Goal: Task Accomplishment & Management: Manage account settings

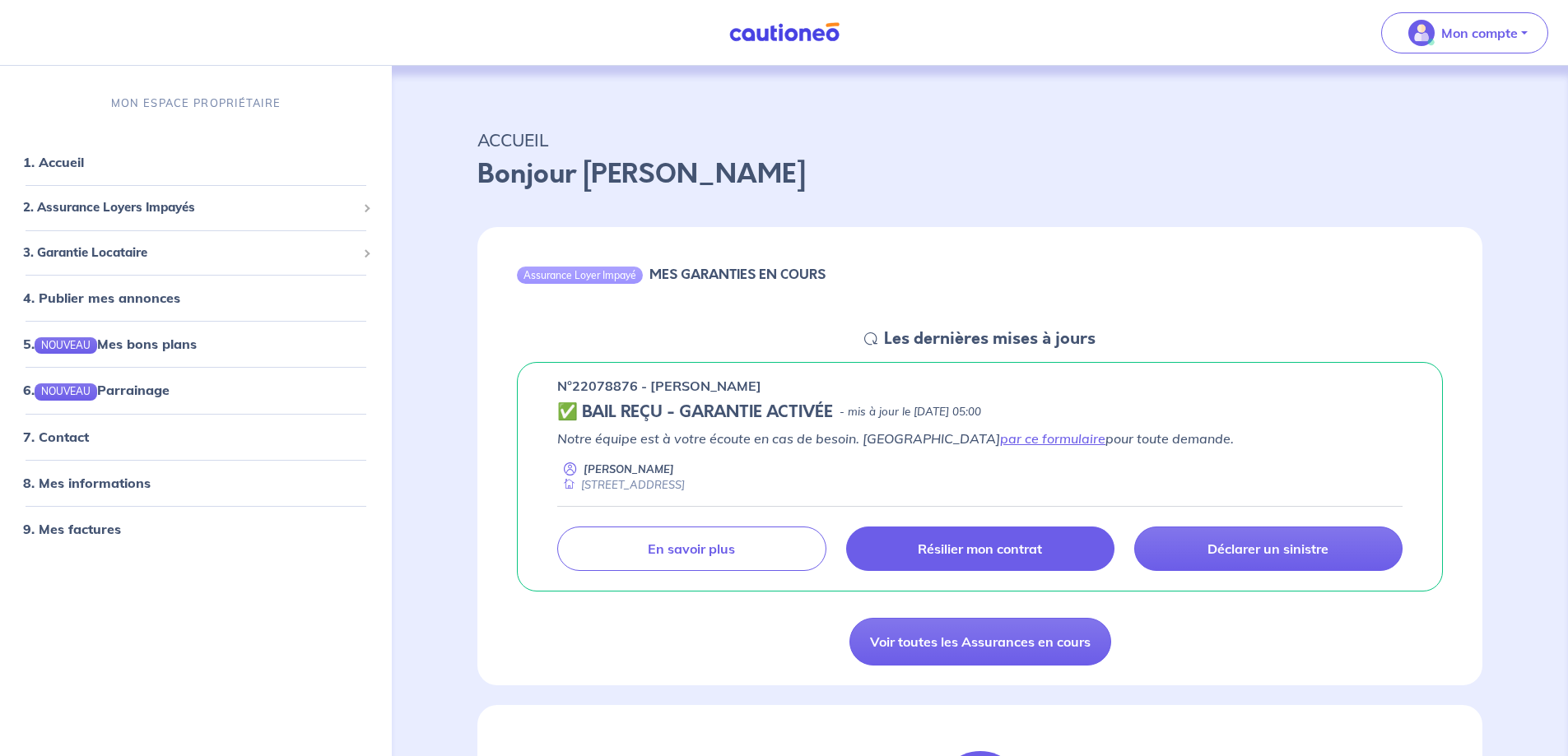
click at [971, 542] on p "Résilier mon contrat" at bounding box center [980, 548] width 125 height 16
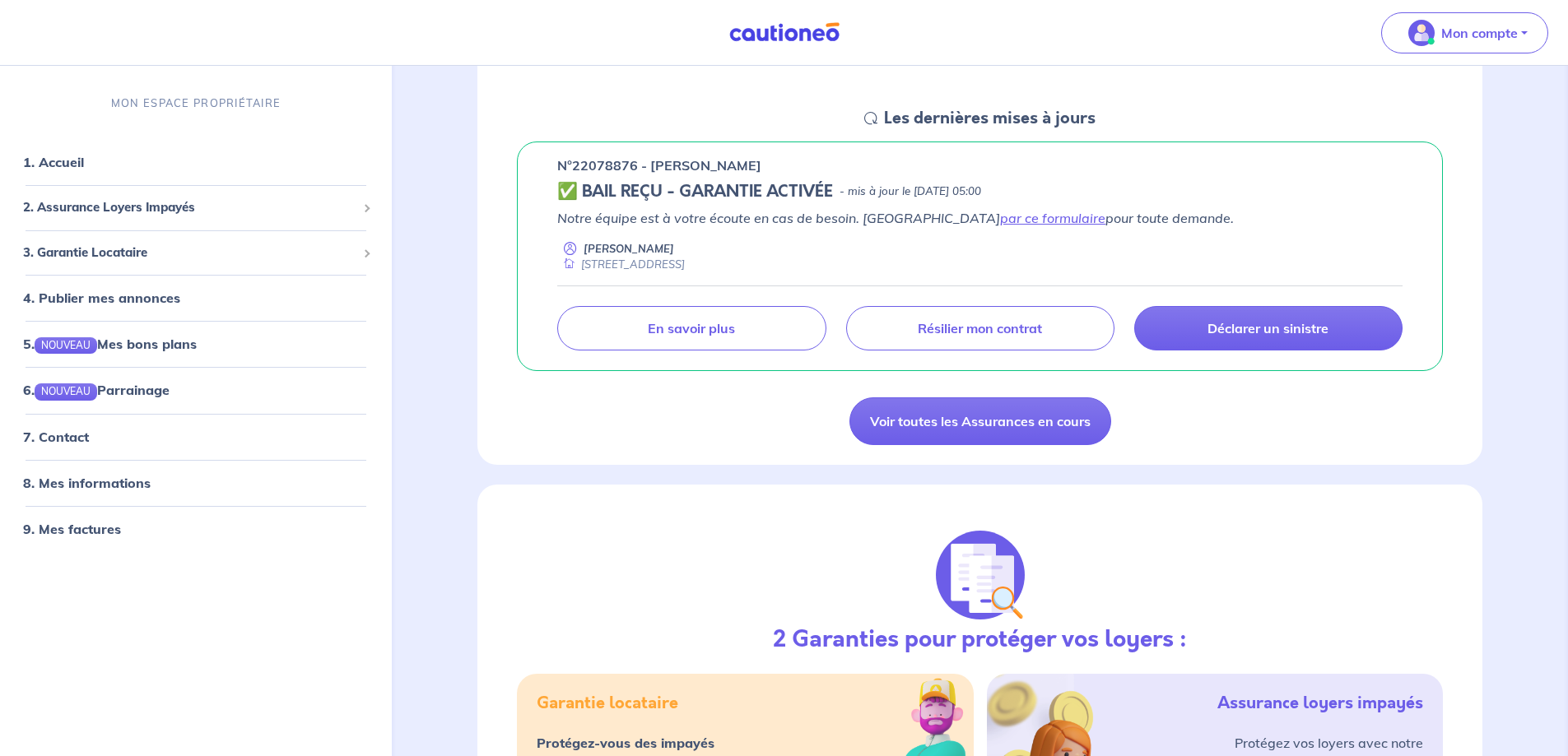
scroll to position [192, 0]
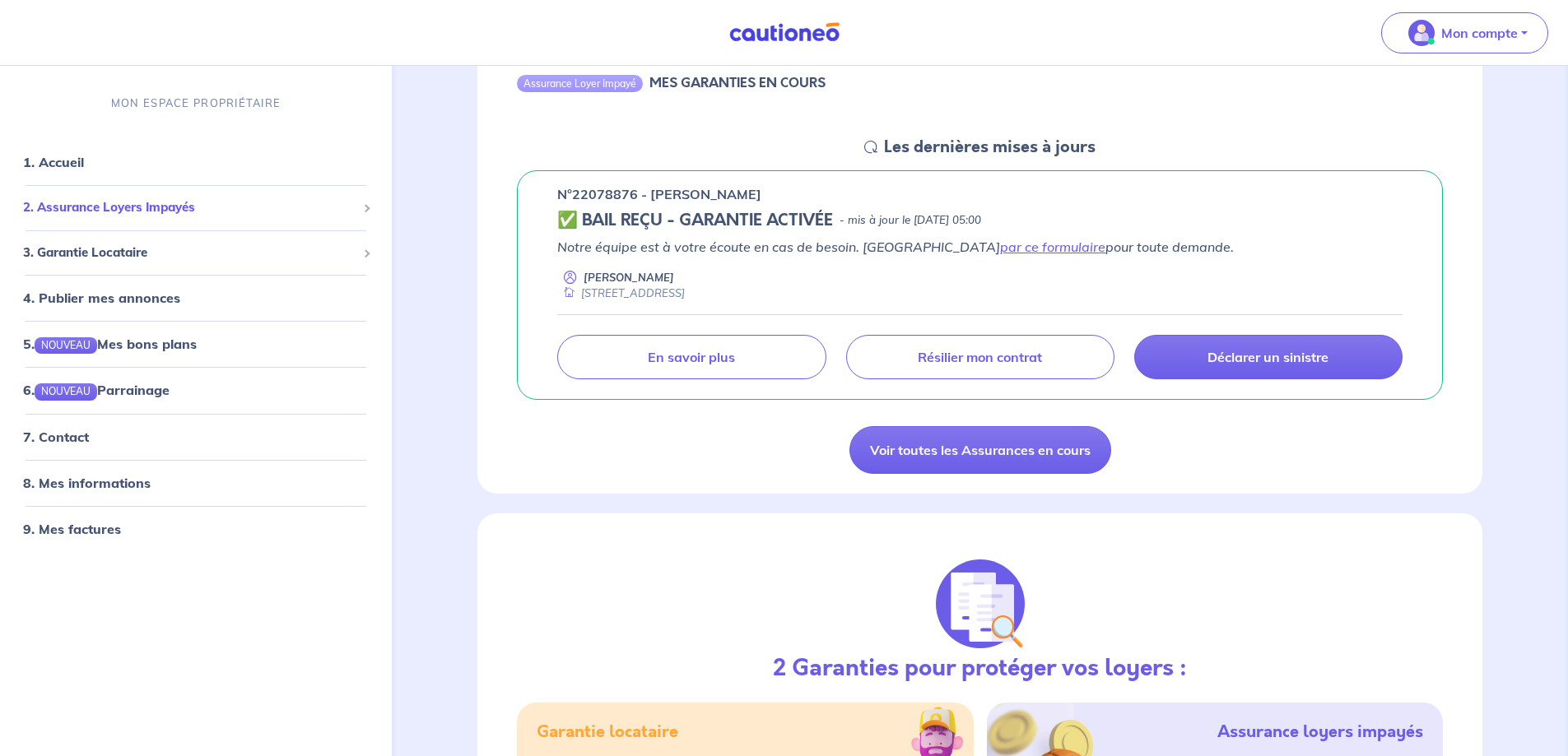
click at [149, 207] on span "2. Assurance Loyers Impayés" at bounding box center [190, 208] width 333 height 19
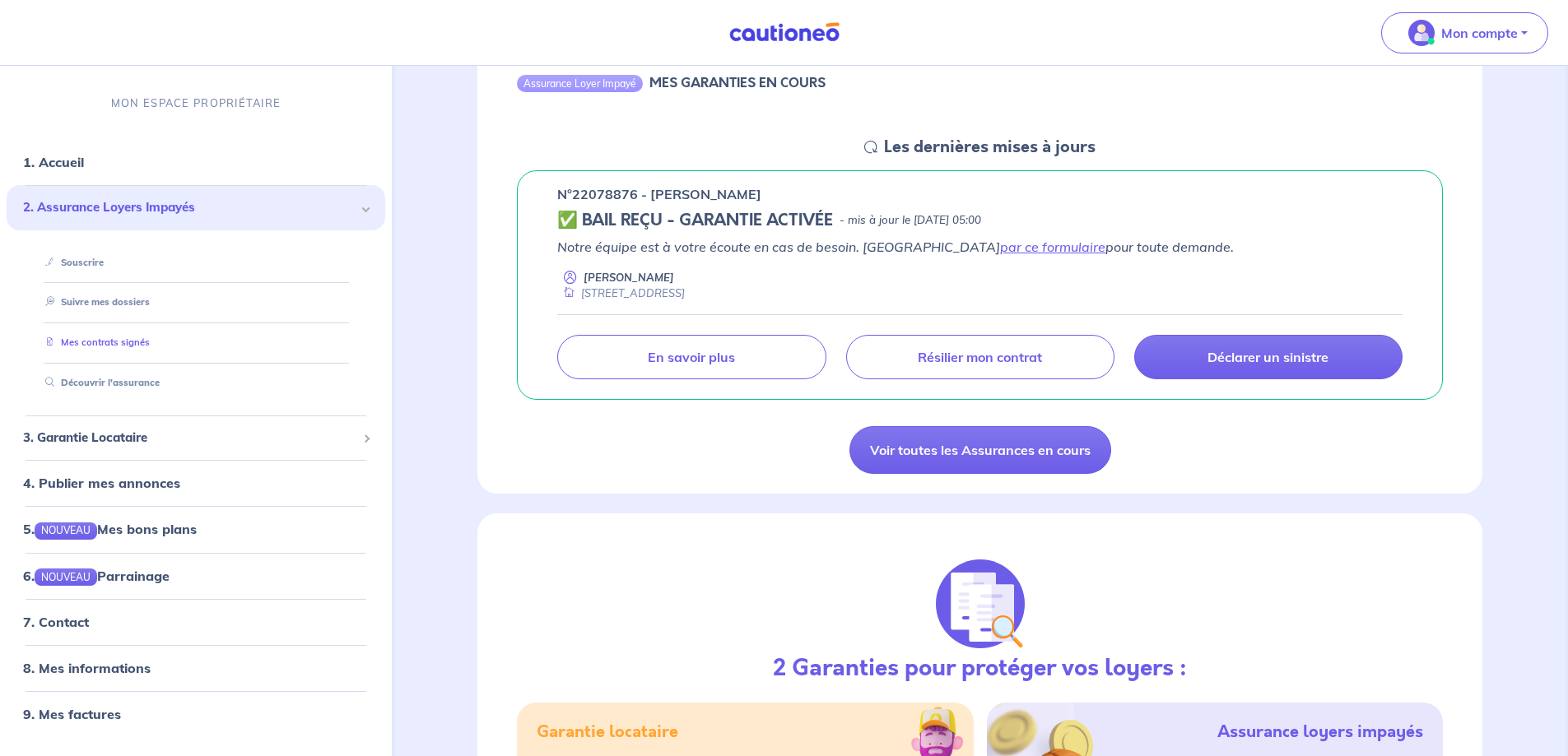
click at [138, 345] on link "Mes contrats signés" at bounding box center [94, 342] width 111 height 11
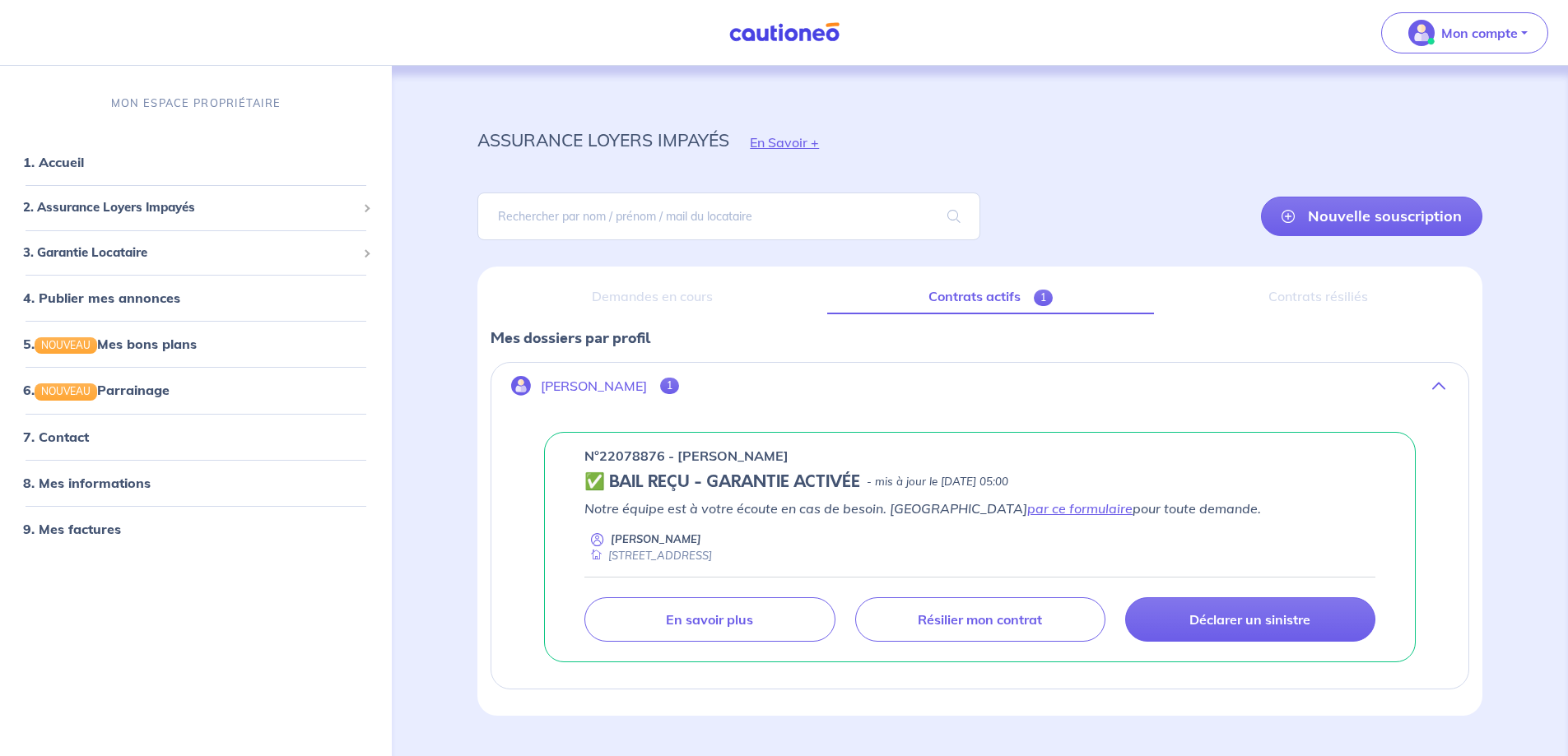
click at [679, 388] on span "1" at bounding box center [670, 386] width 19 height 16
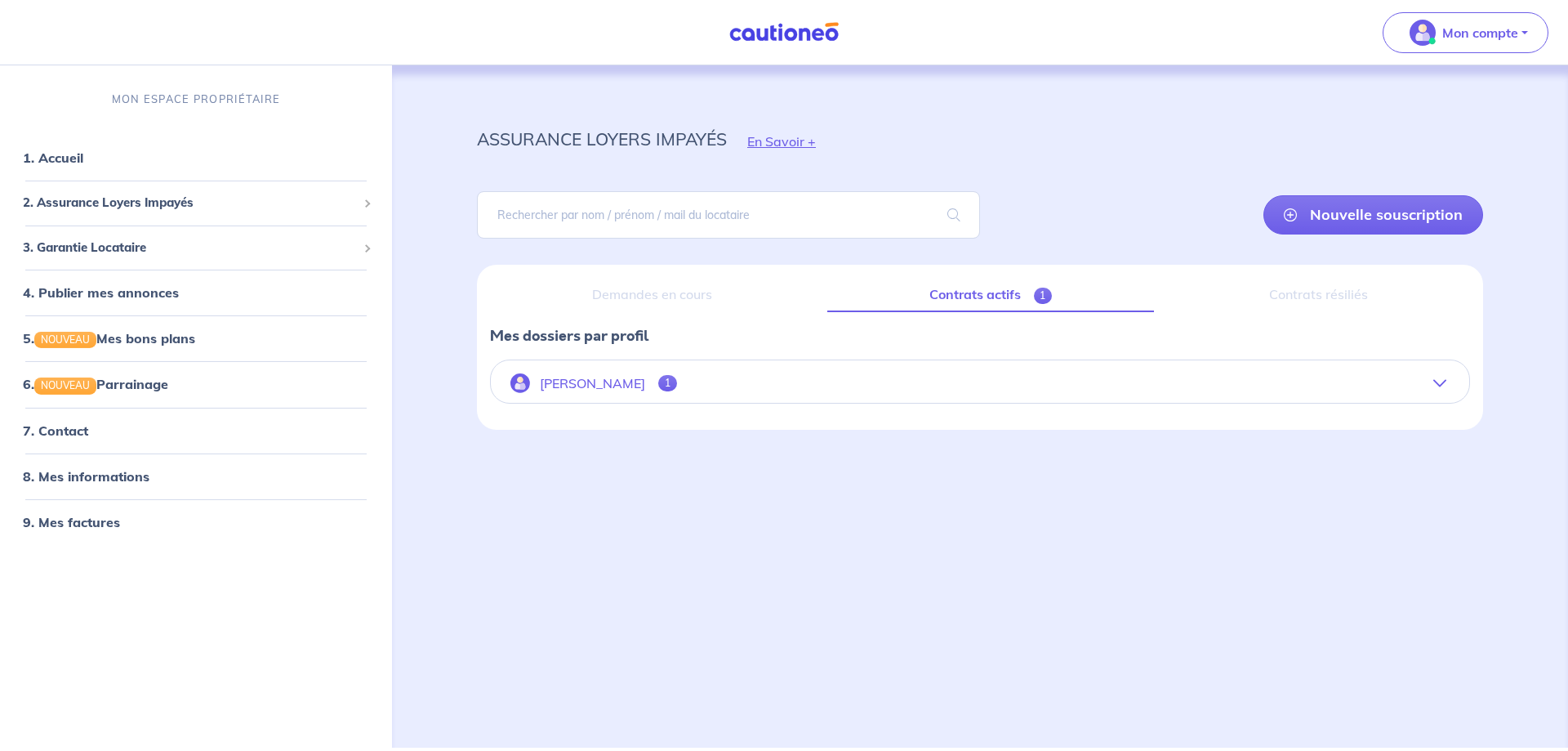
click at [674, 385] on span "1" at bounding box center [668, 383] width 19 height 16
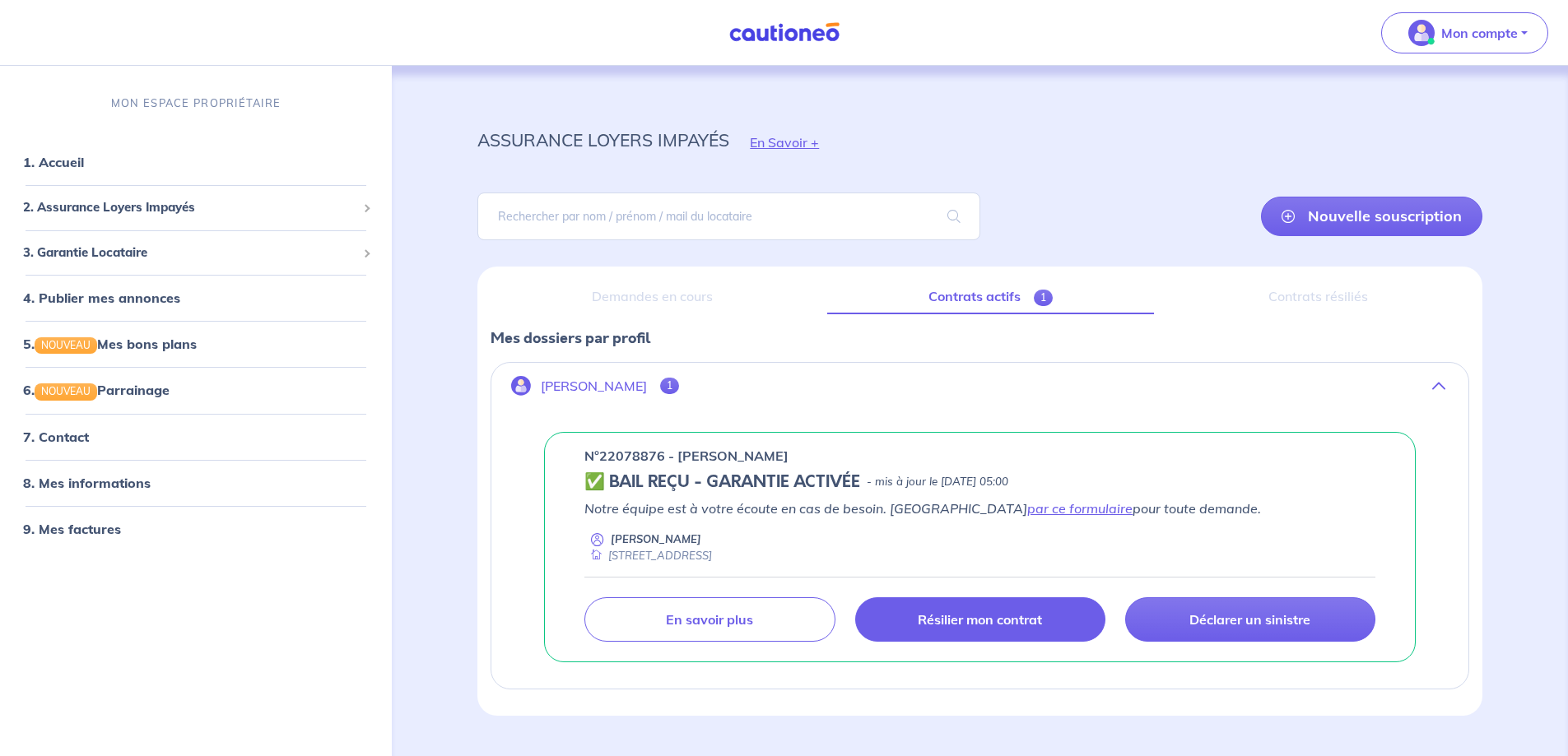
click at [918, 618] on p "Résilier mon contrat" at bounding box center [980, 619] width 125 height 16
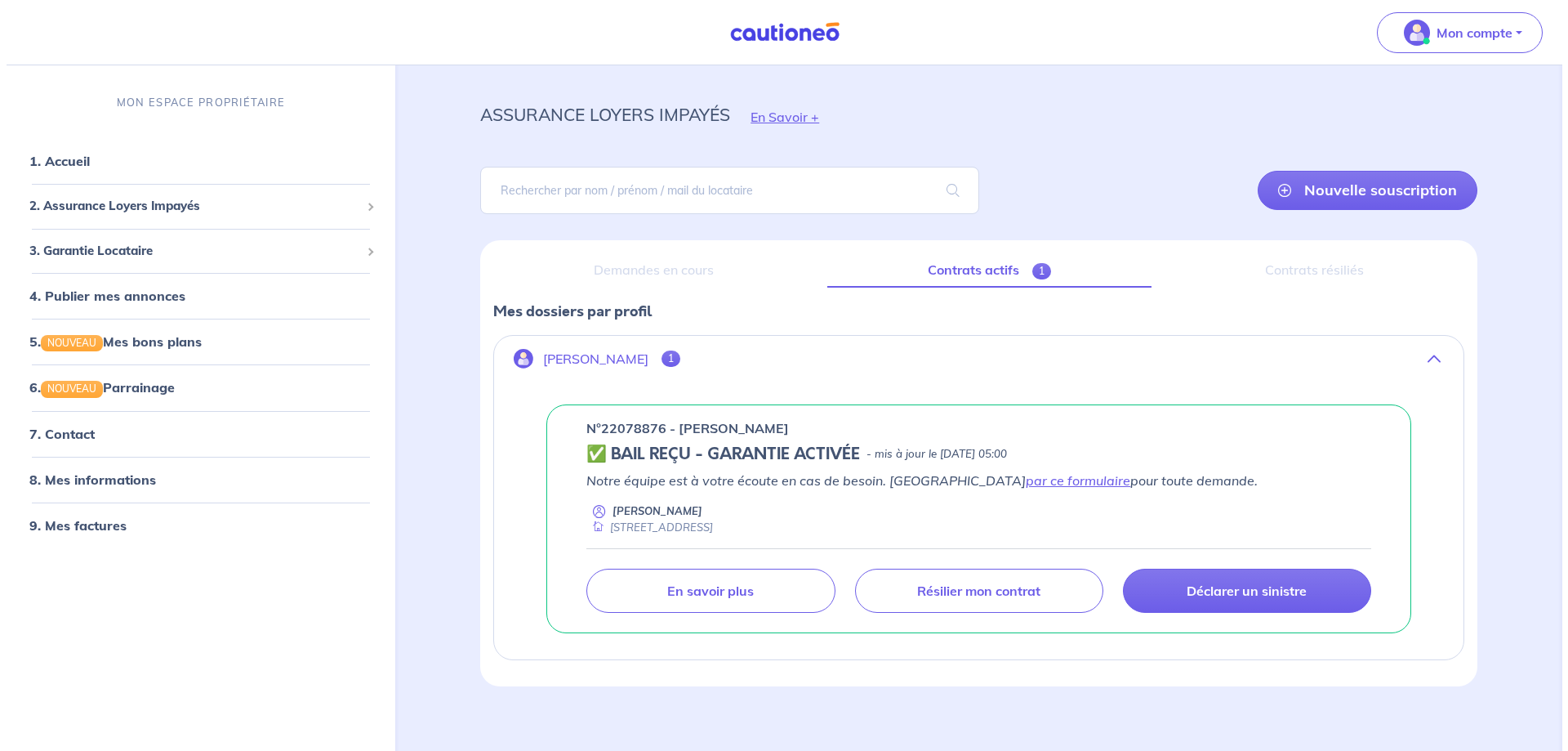
scroll to position [39, 0]
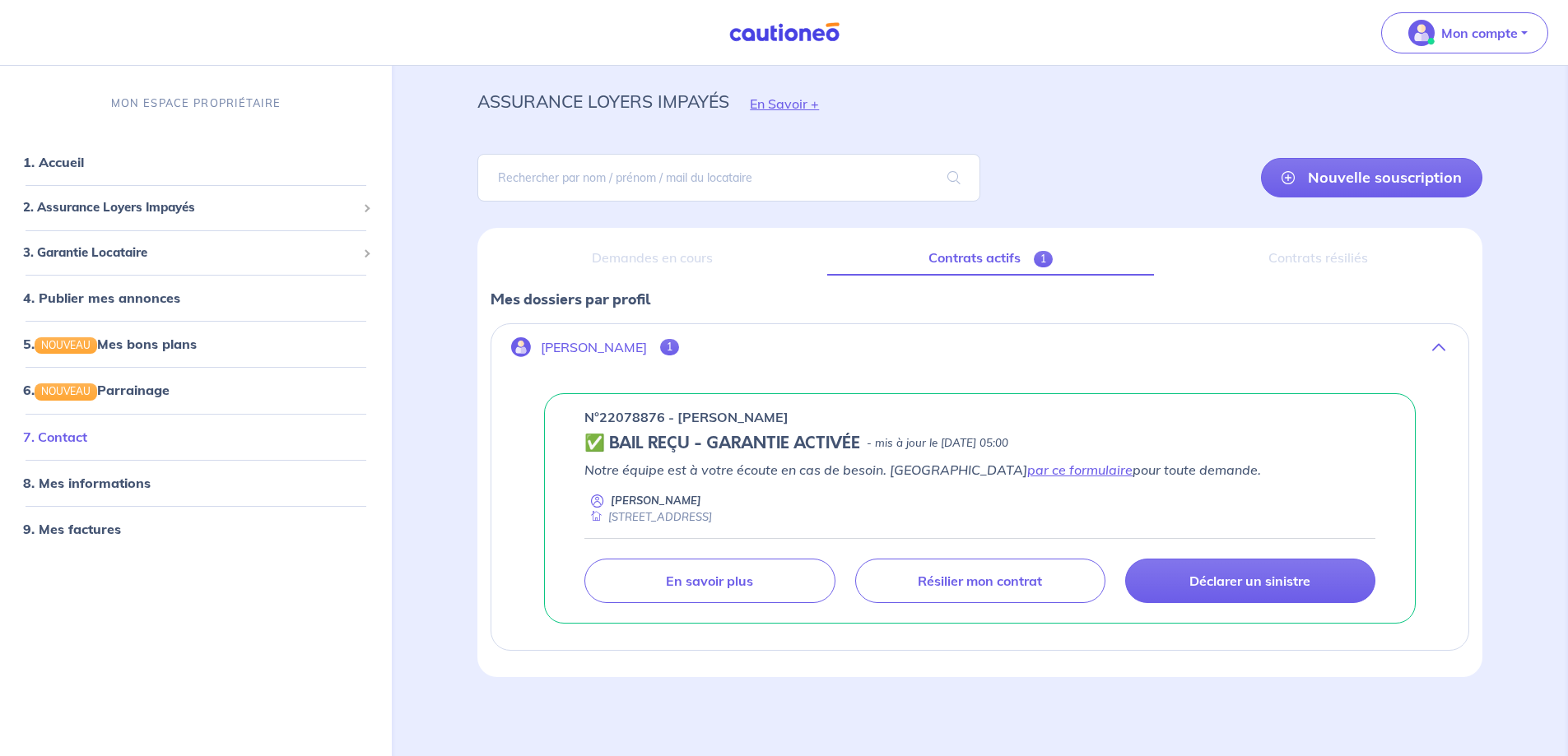
click at [69, 439] on link "7. Contact" at bounding box center [55, 436] width 64 height 16
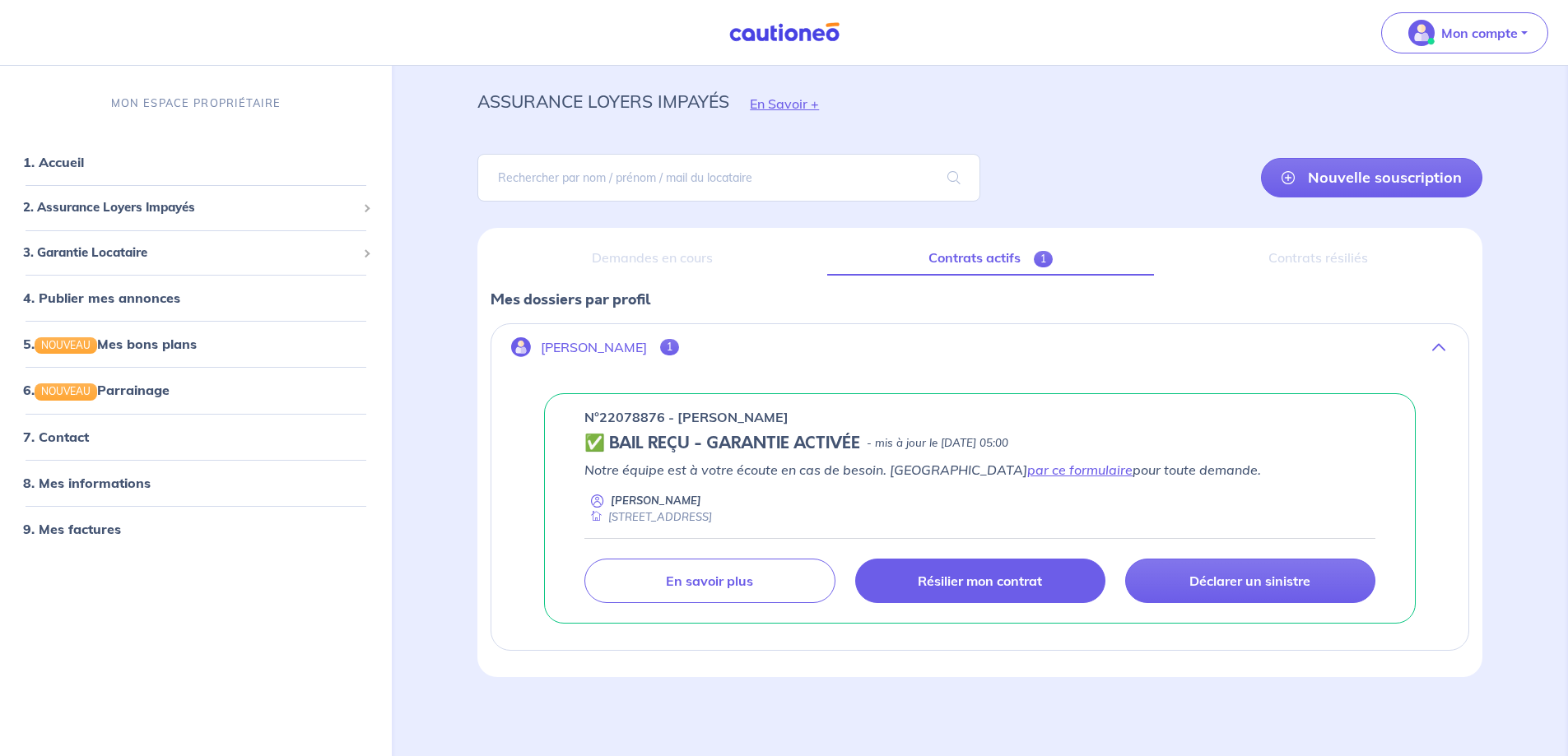
click at [978, 580] on p "Résilier mon contrat" at bounding box center [980, 580] width 125 height 16
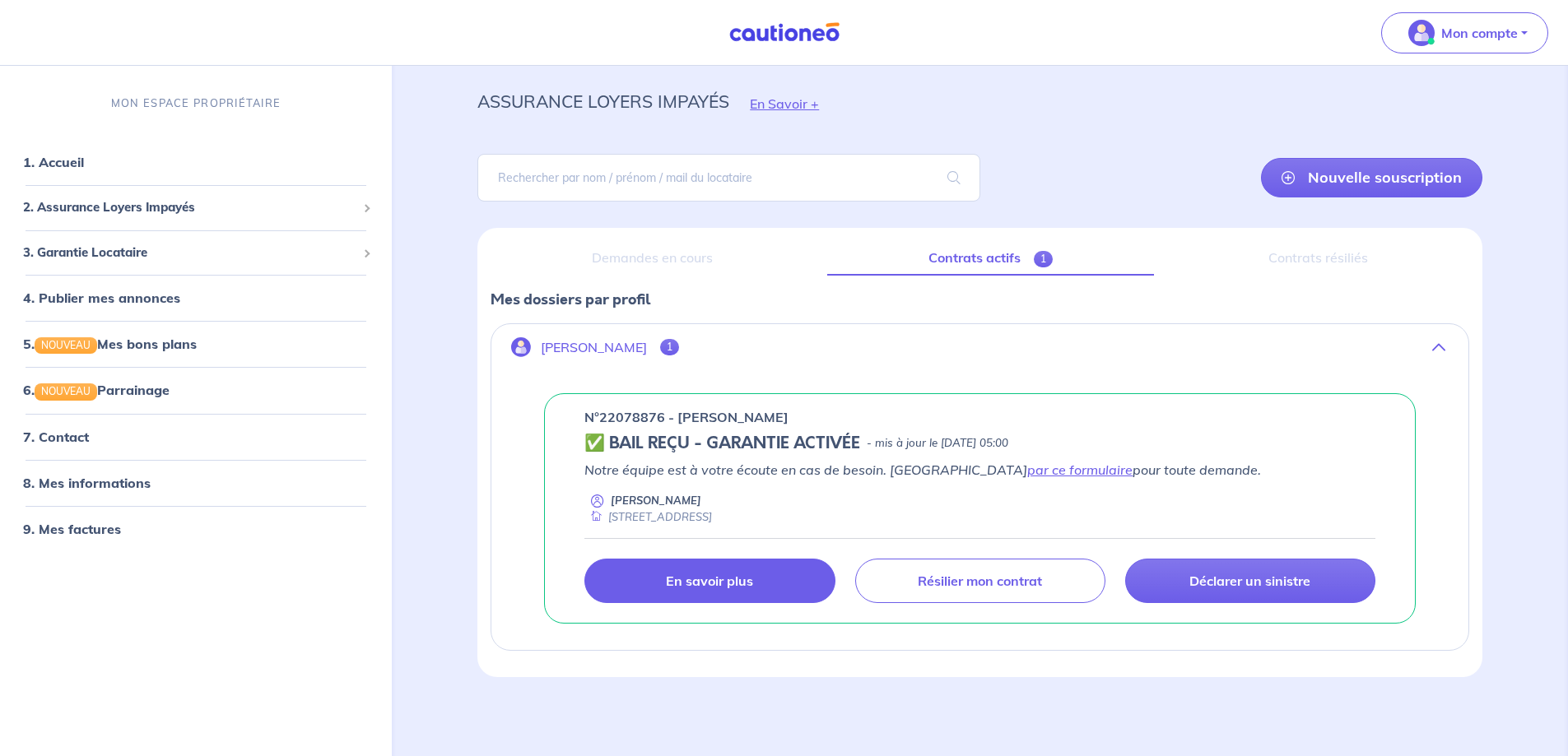
click at [688, 580] on p "En savoir plus" at bounding box center [709, 580] width 87 height 16
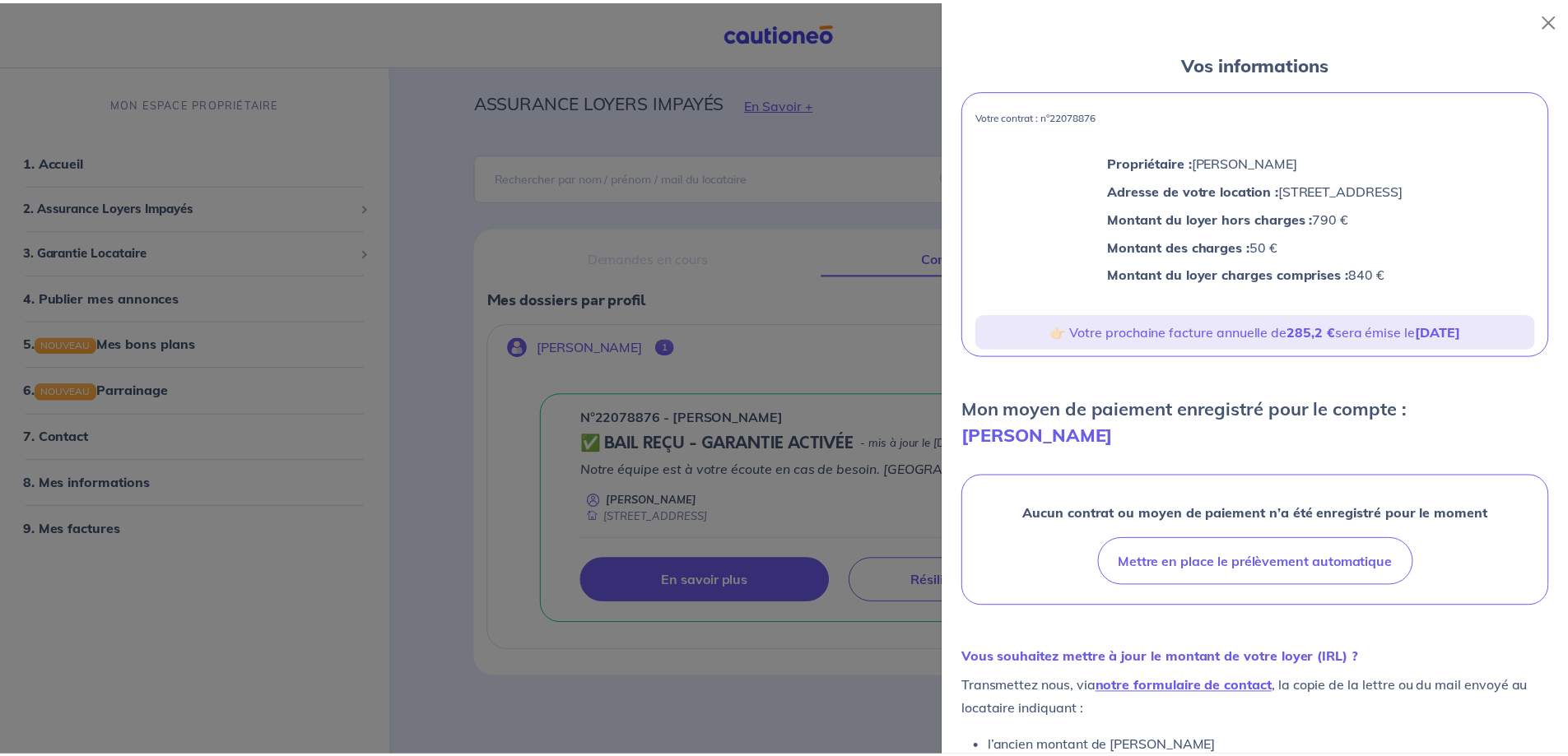
scroll to position [0, 0]
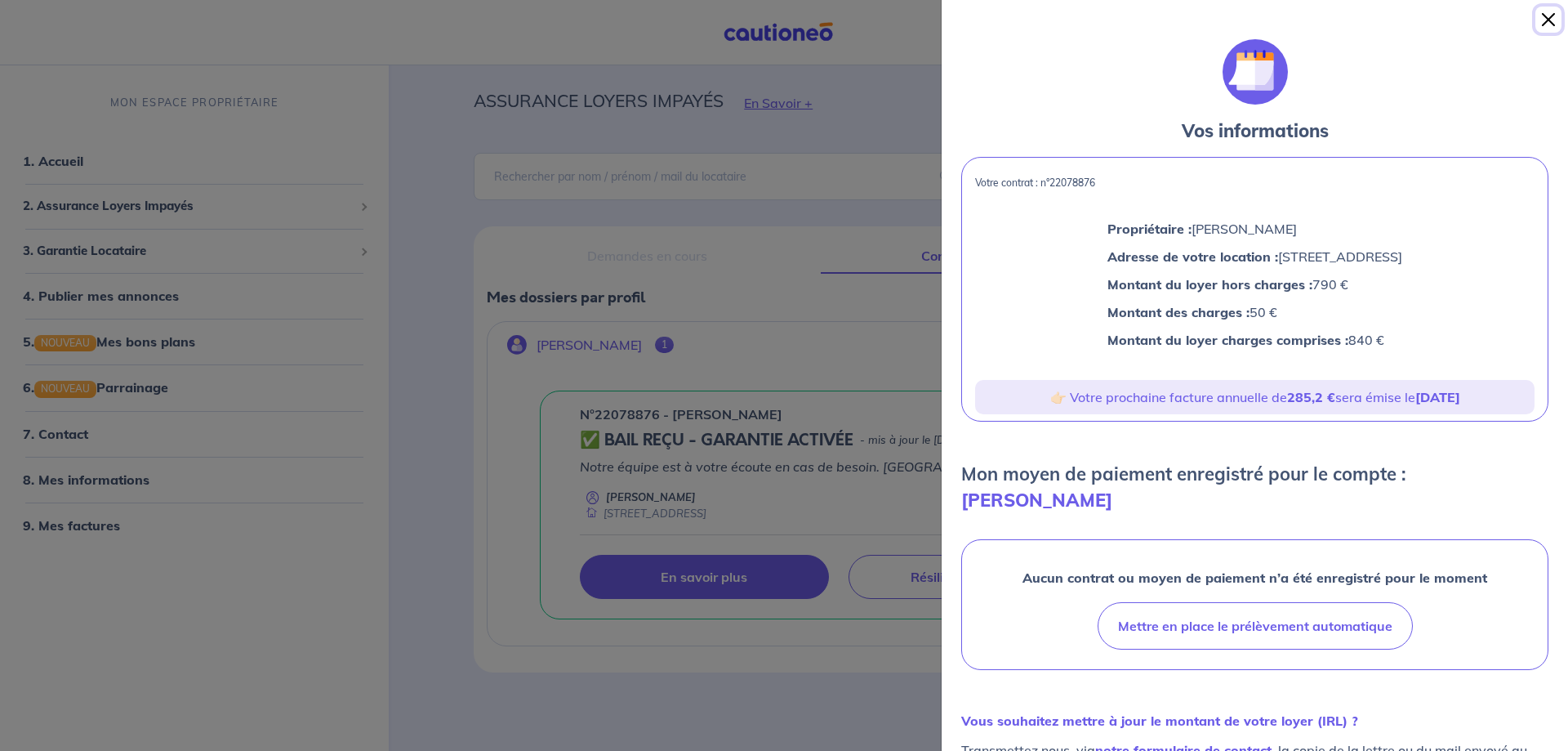
click at [1546, 18] on button "Close" at bounding box center [1548, 20] width 26 height 26
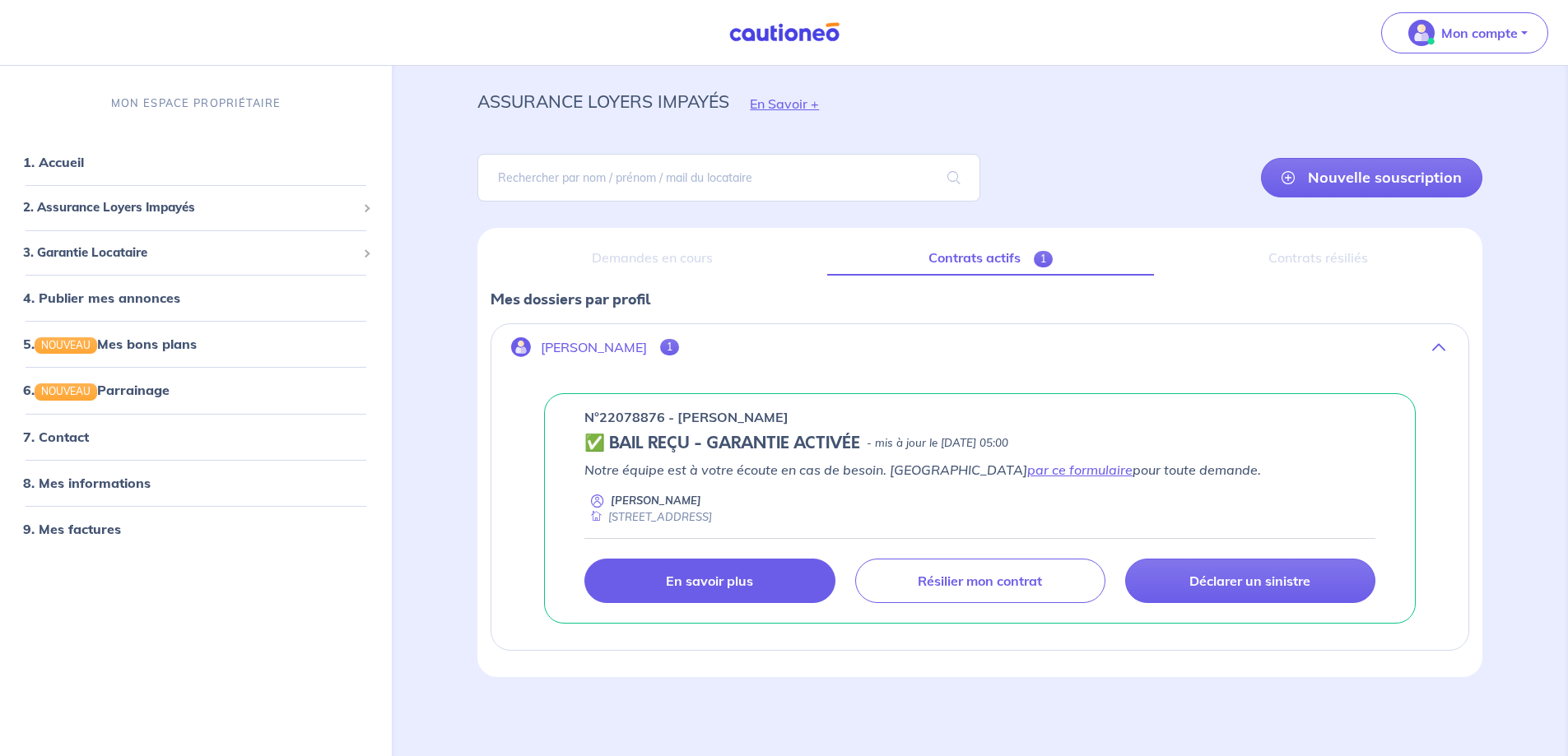
click at [584, 348] on p "Alexandre Buxman" at bounding box center [594, 348] width 106 height 16
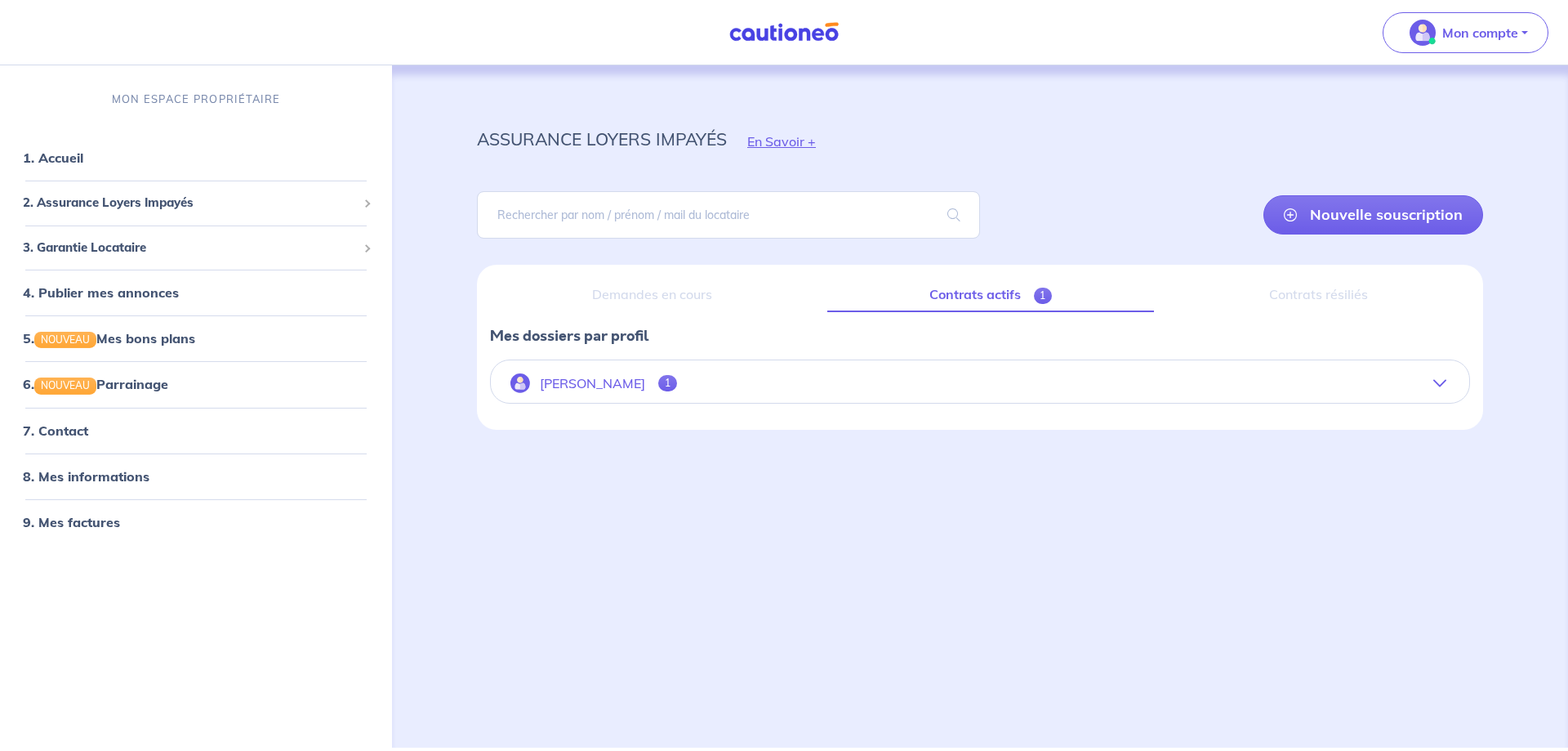
click at [580, 378] on p "Alexandre Buxman" at bounding box center [593, 384] width 106 height 15
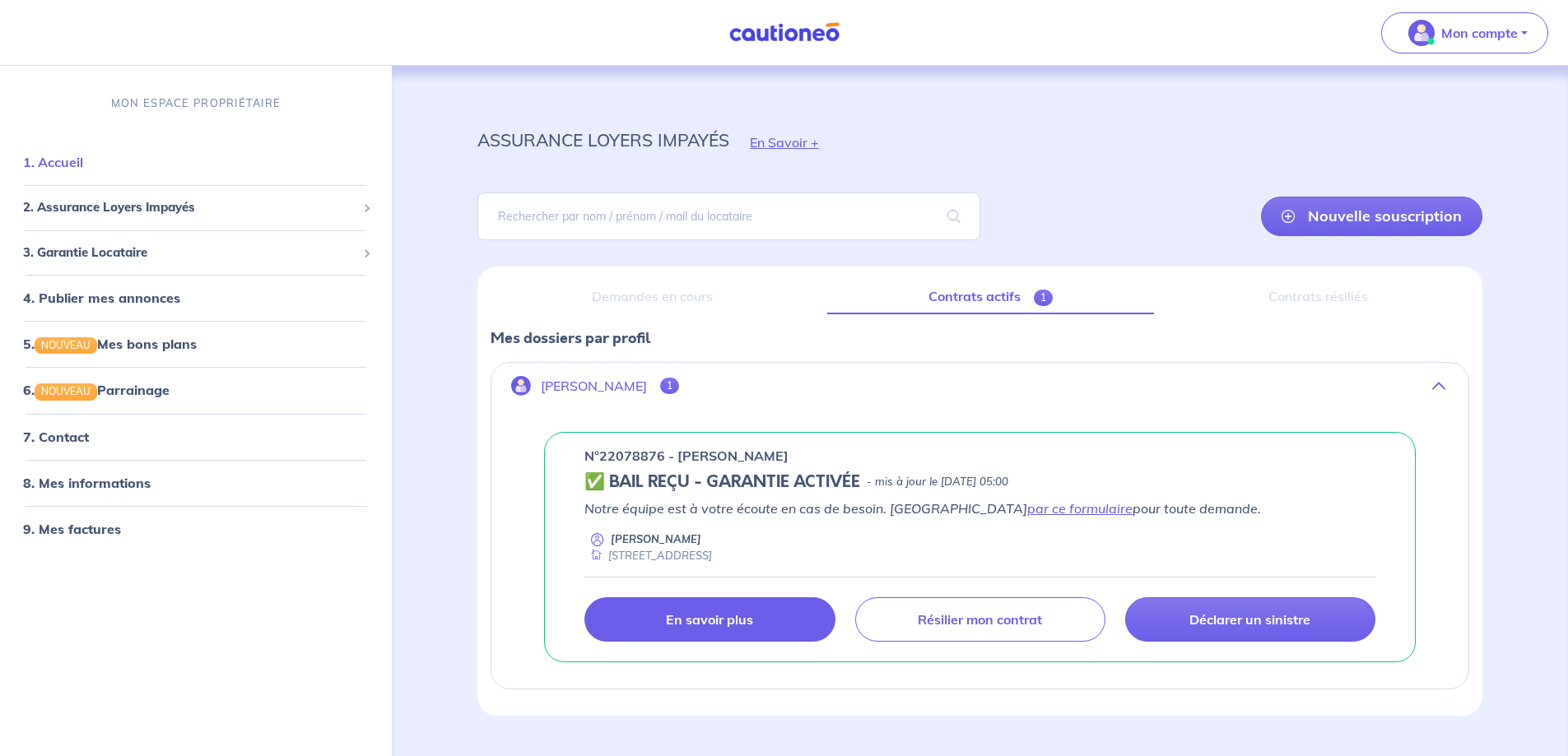
click at [67, 161] on link "1. Accueil" at bounding box center [53, 162] width 60 height 16
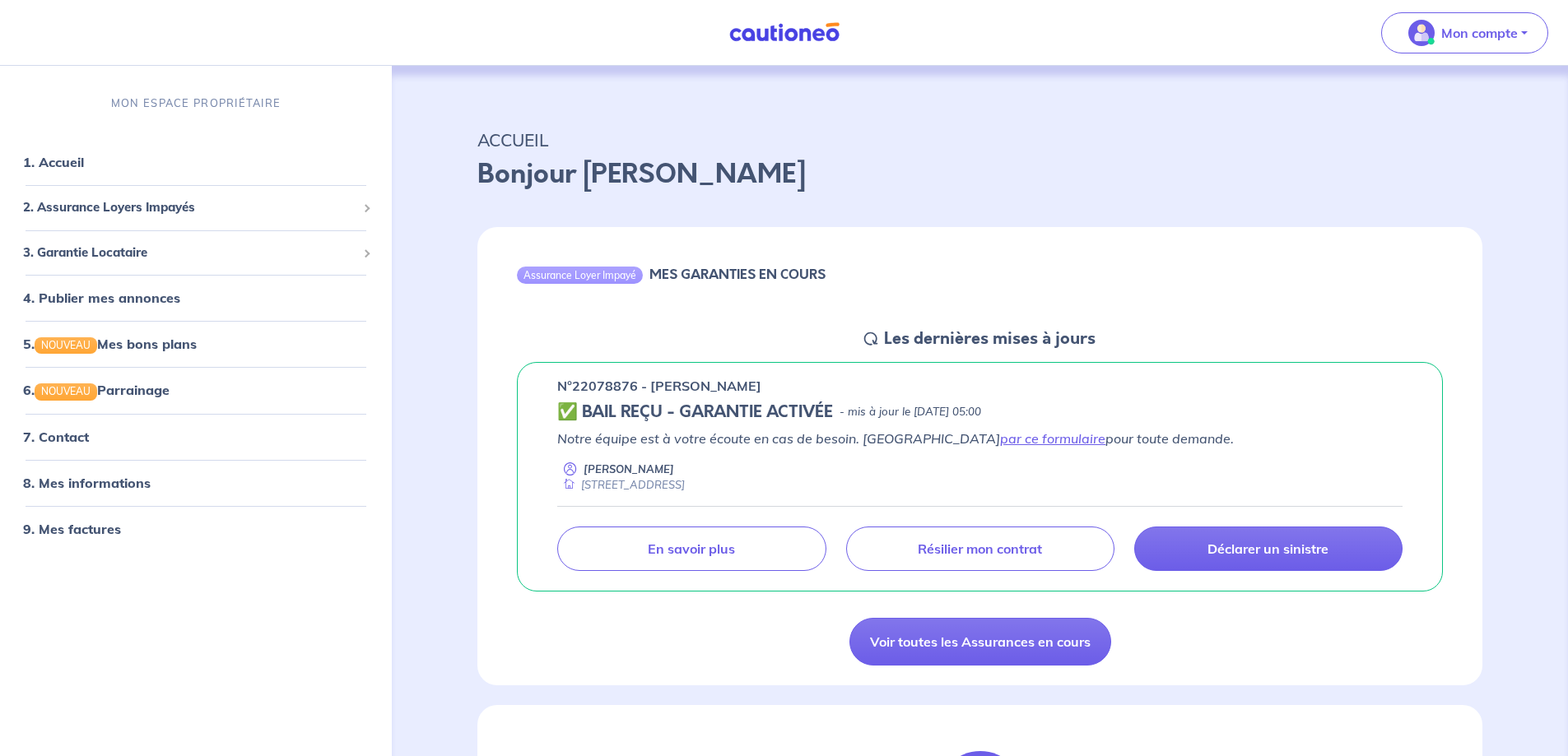
scroll to position [192, 0]
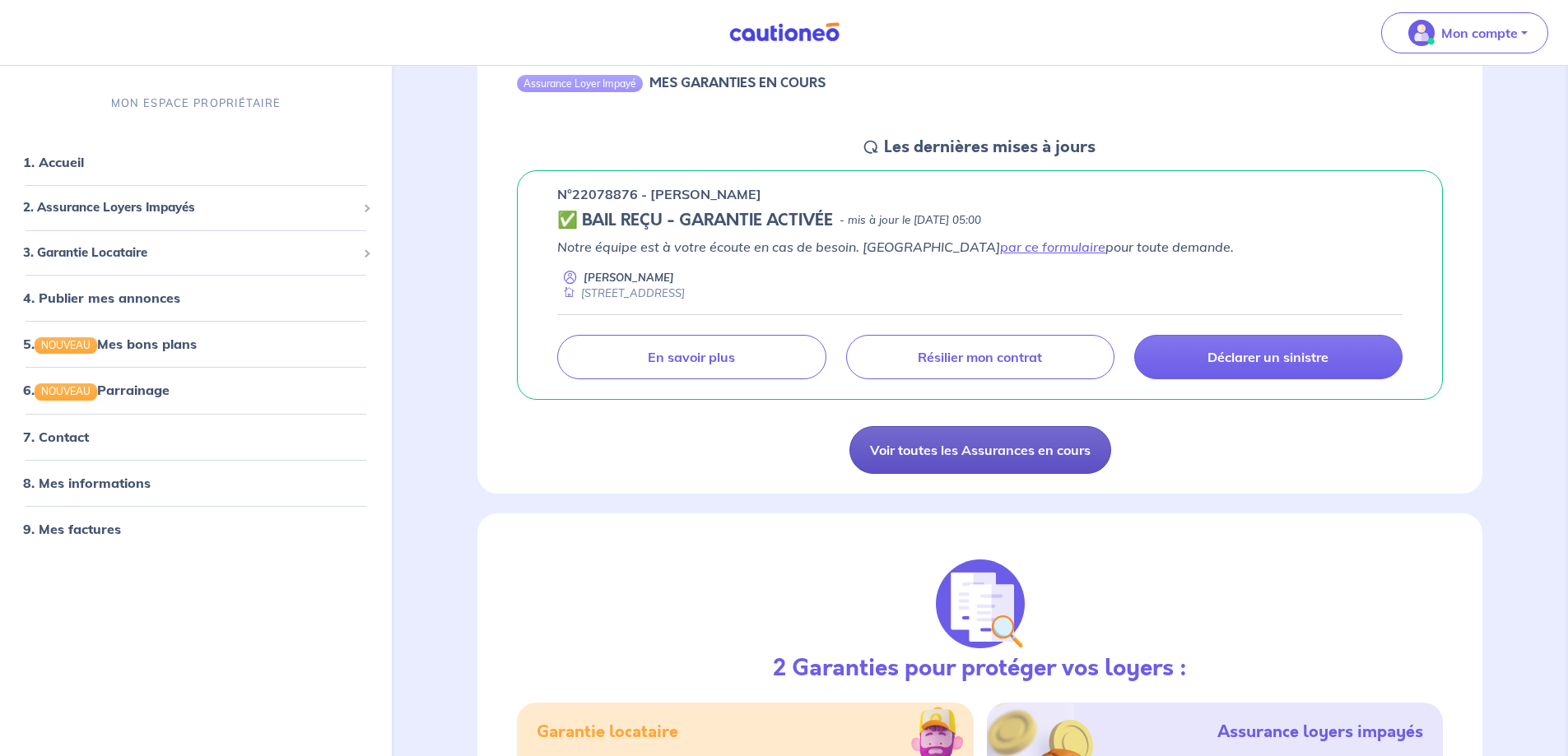
click at [929, 454] on link "Voir toutes les Assurances en cours" at bounding box center [980, 450] width 261 height 48
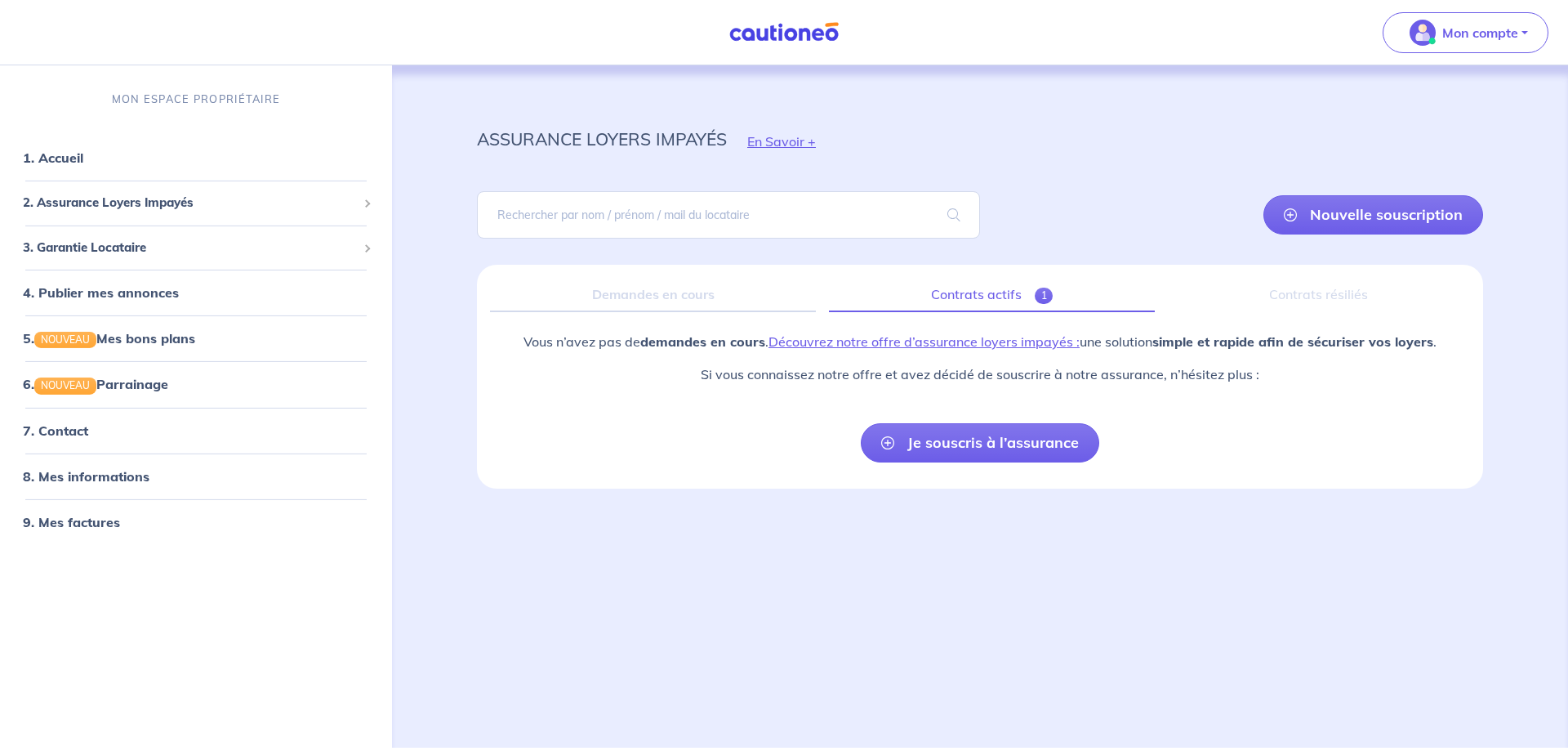
click at [958, 293] on link "Contrats actifs 1" at bounding box center [991, 295] width 325 height 34
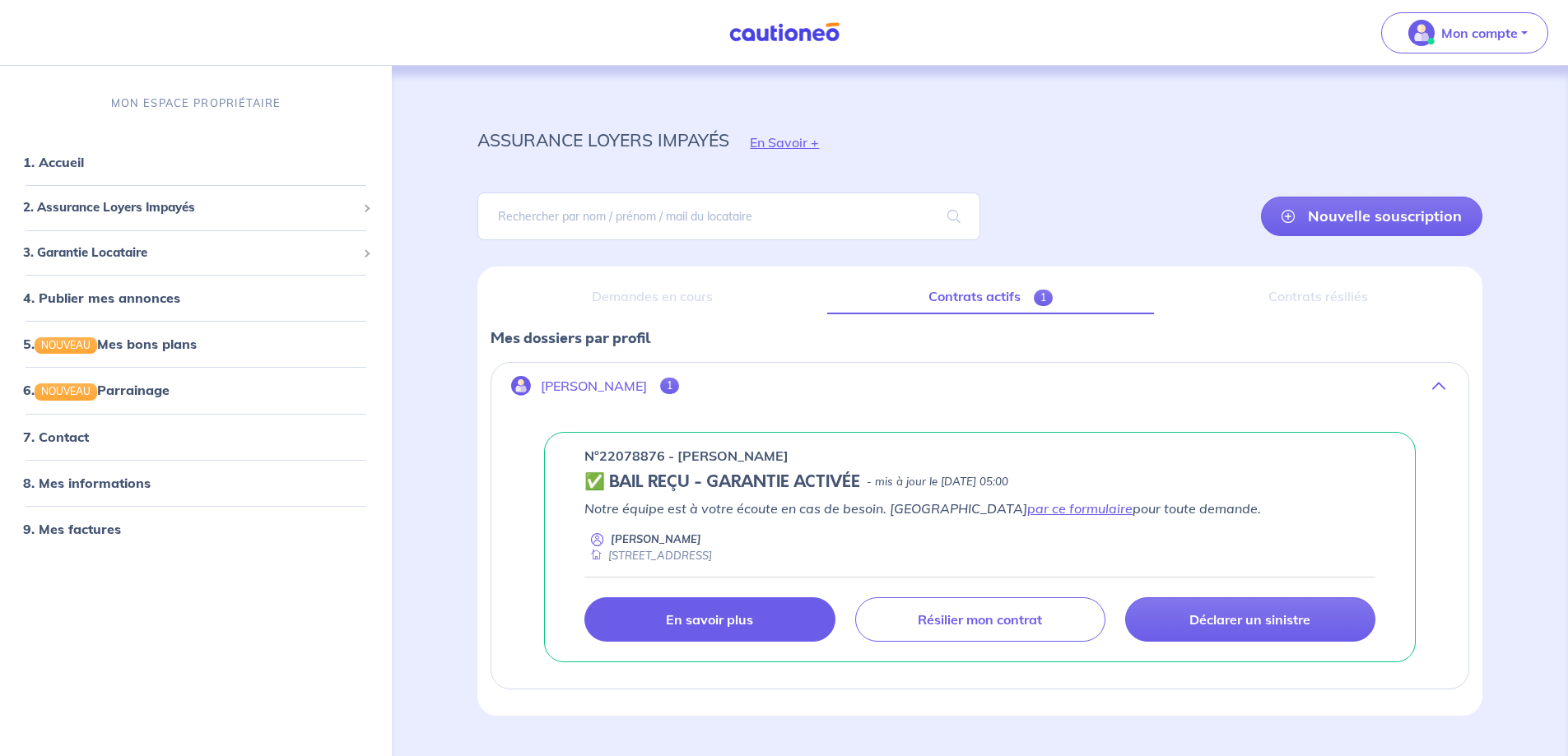
click at [678, 625] on p "En savoir plus" at bounding box center [709, 619] width 87 height 16
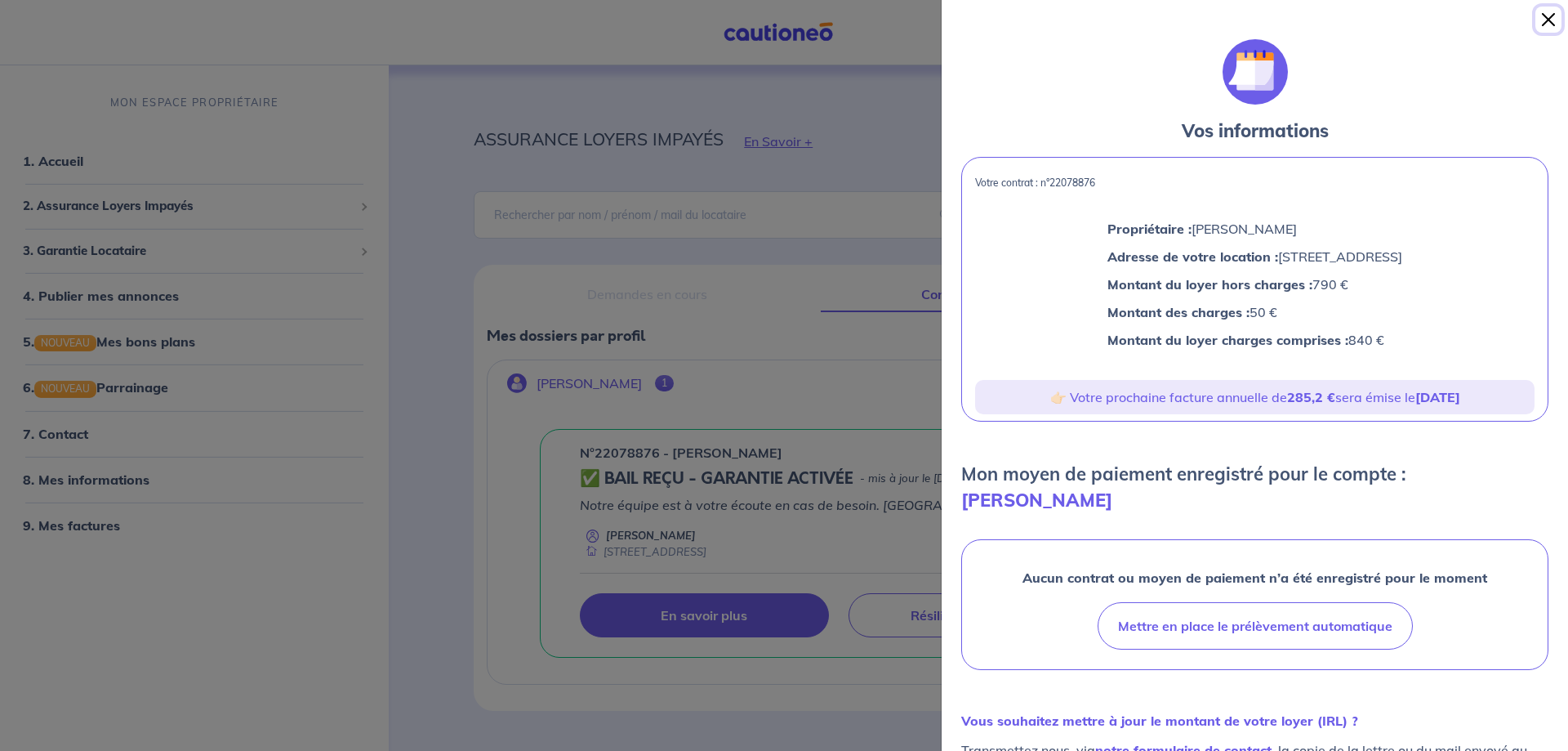
drag, startPoint x: 1551, startPoint y: 13, endPoint x: 1544, endPoint y: 42, distance: 29.8
click at [1551, 14] on button "Close" at bounding box center [1548, 20] width 26 height 26
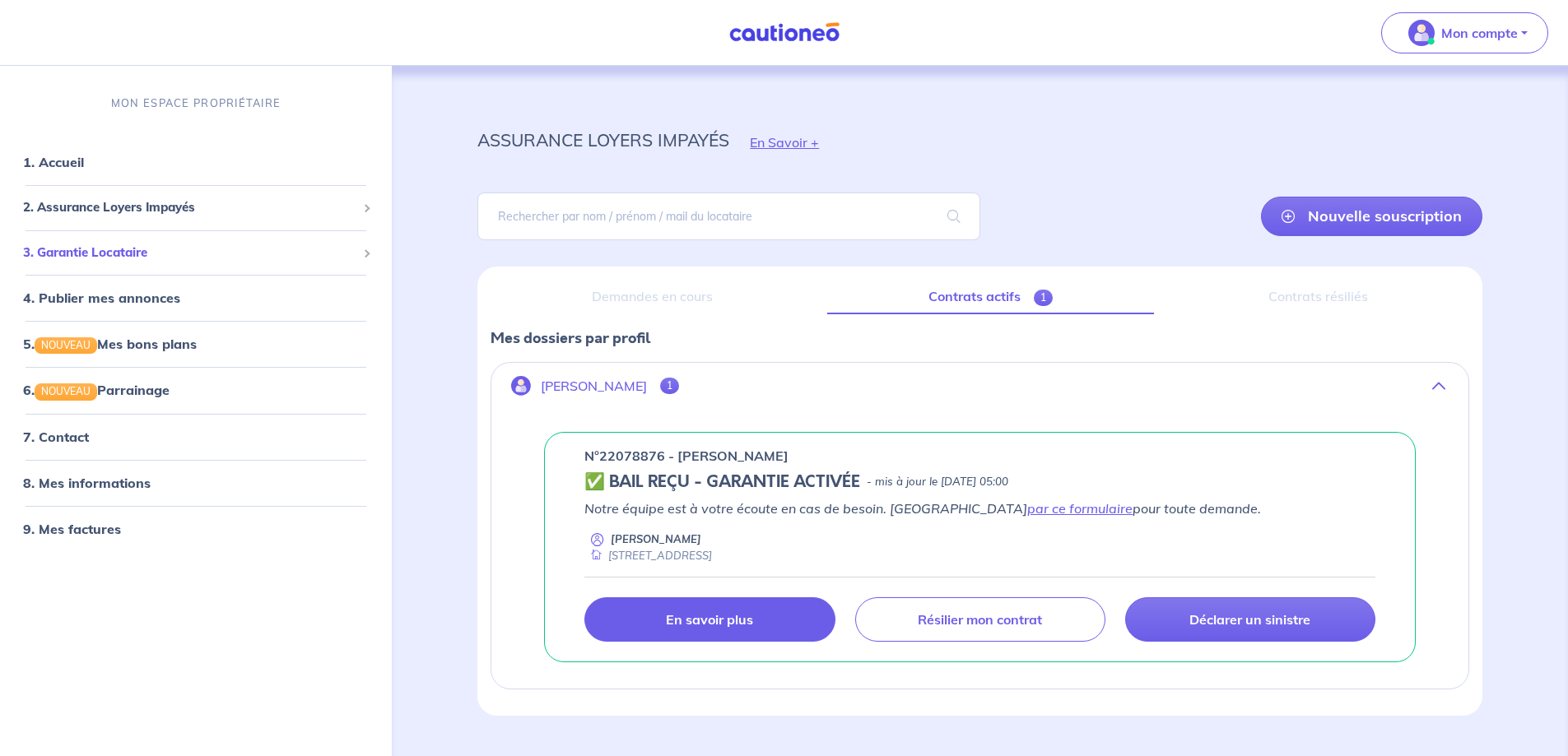
click at [115, 254] on span "3. Garantie Locataire" at bounding box center [190, 253] width 333 height 19
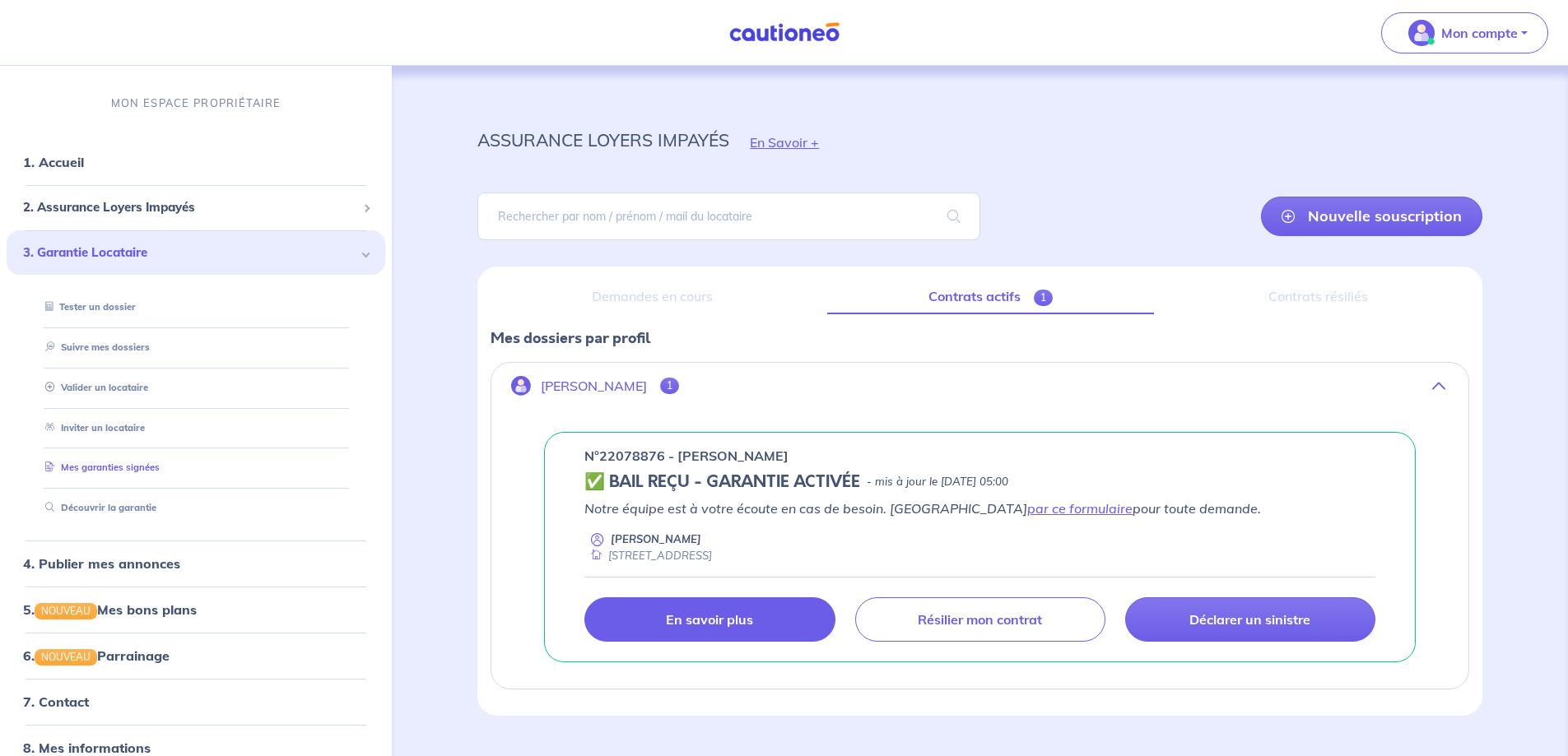
click at [151, 464] on link "Mes garanties signées" at bounding box center [100, 467] width 121 height 11
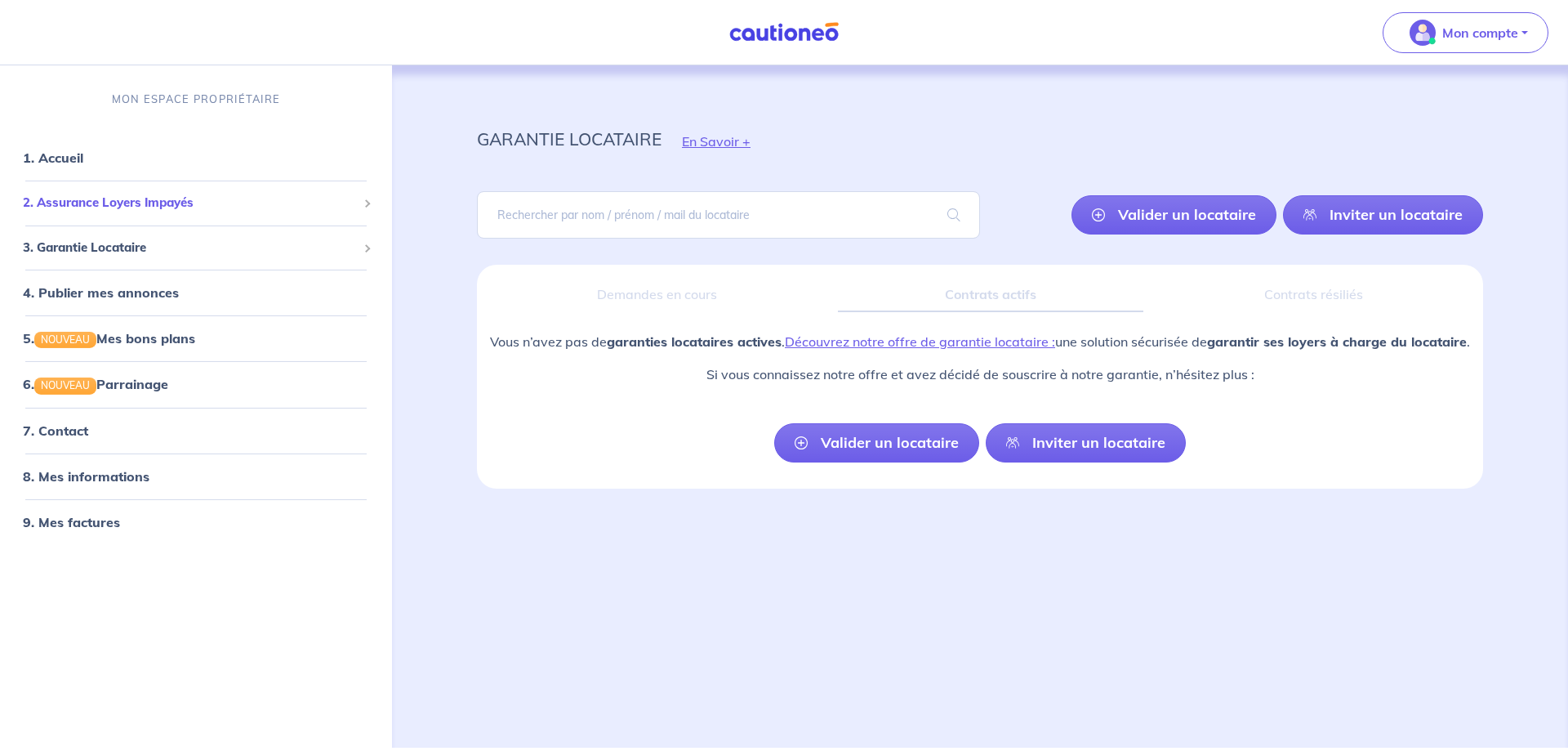
click at [70, 205] on span "2. Assurance Loyers Impayés" at bounding box center [190, 203] width 334 height 19
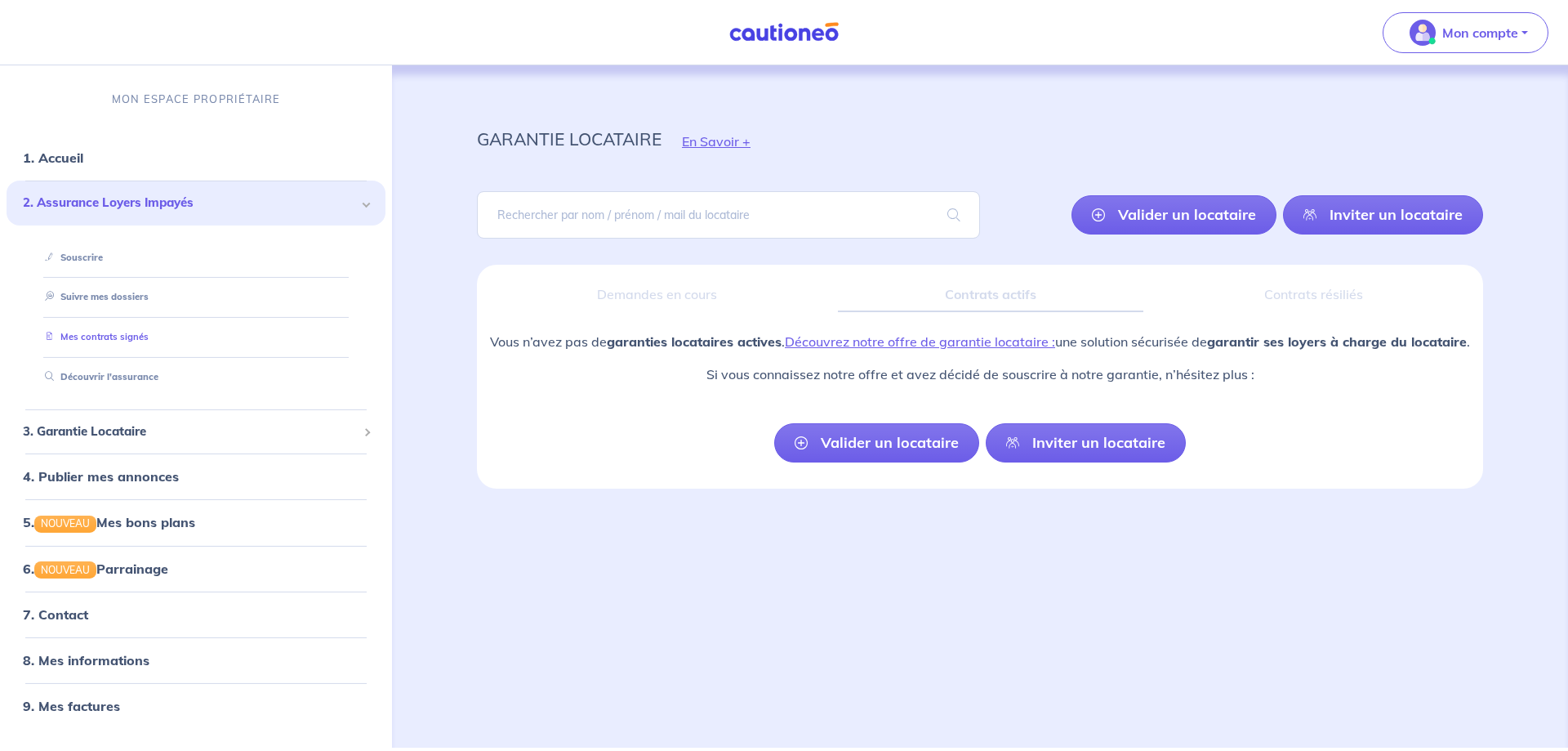
click at [119, 338] on link "Mes contrats signés" at bounding box center [94, 336] width 110 height 11
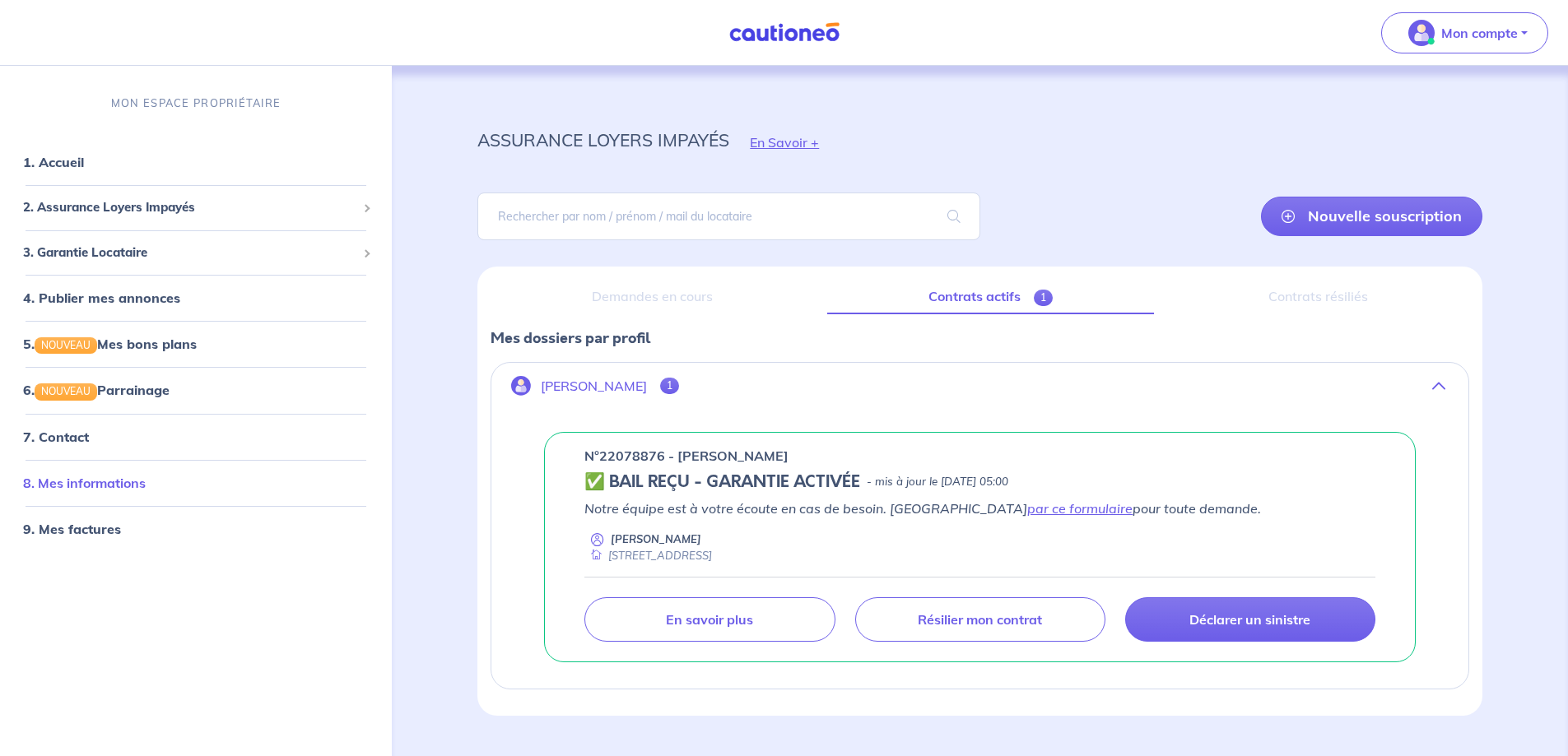
click at [119, 479] on link "8. Mes informations" at bounding box center [85, 482] width 123 height 16
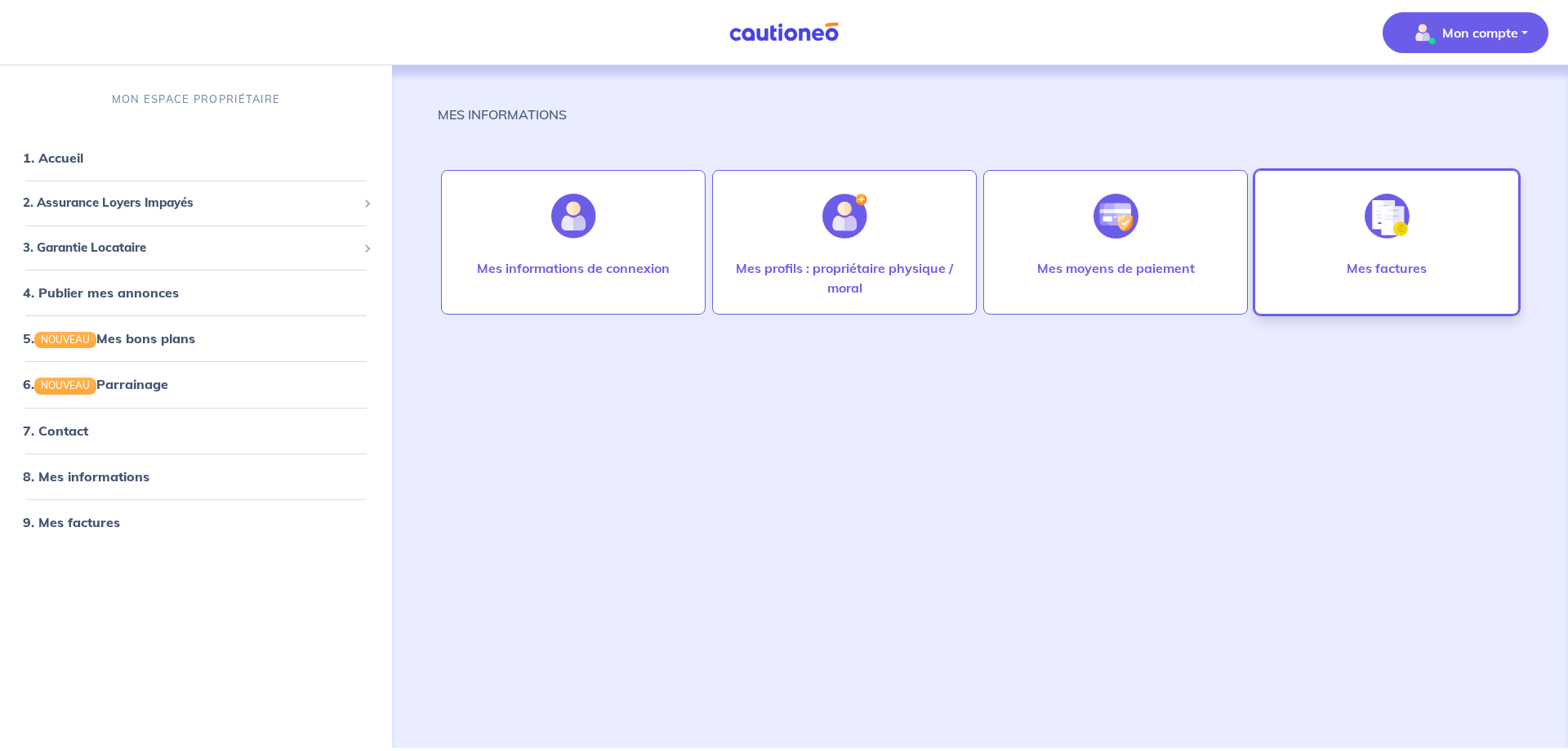
click at [1395, 258] on div at bounding box center [1387, 217] width 71 height 84
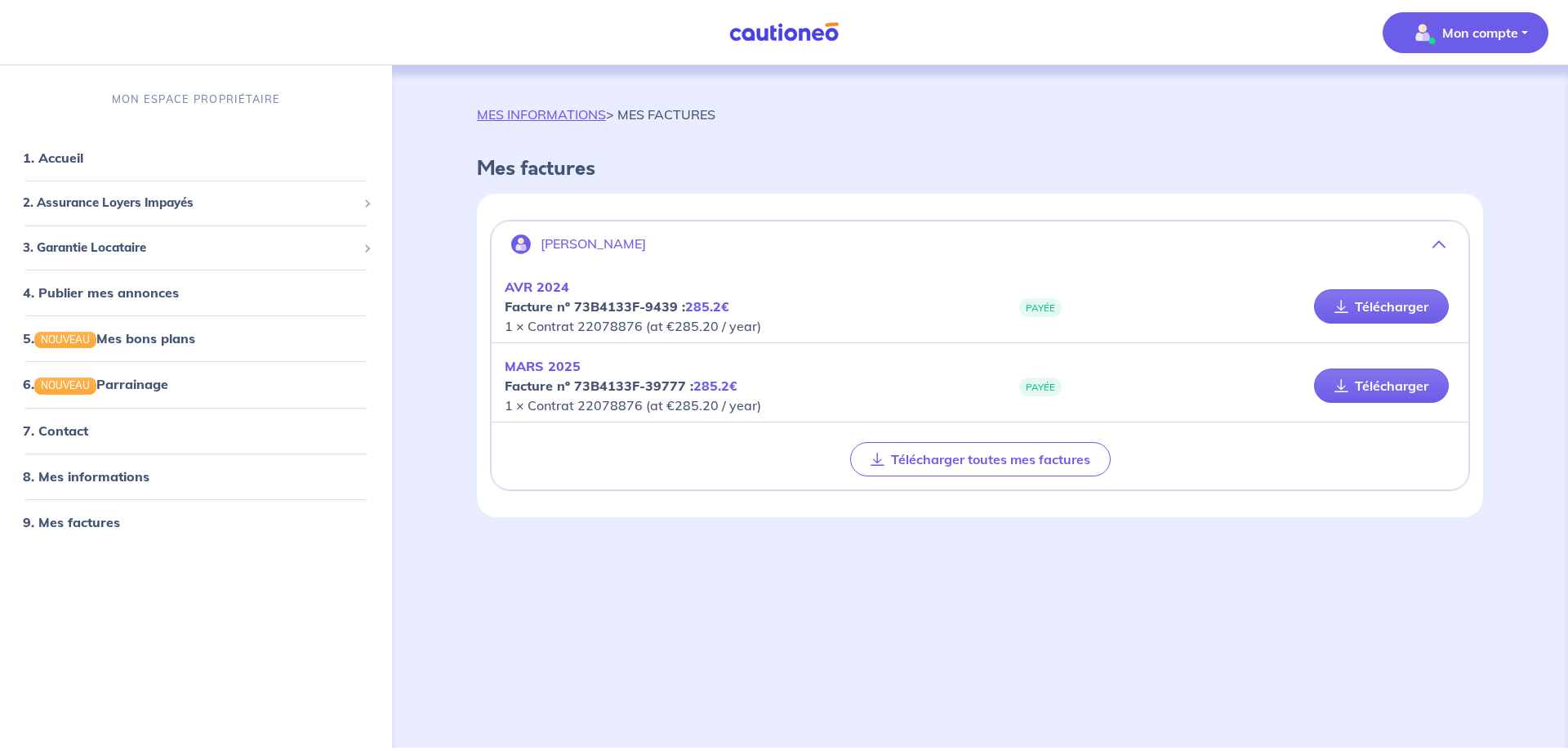
click at [1507, 29] on p "Mon compte" at bounding box center [1480, 33] width 76 height 20
click at [1437, 135] on link "Me déconnecter" at bounding box center [1449, 140] width 131 height 26
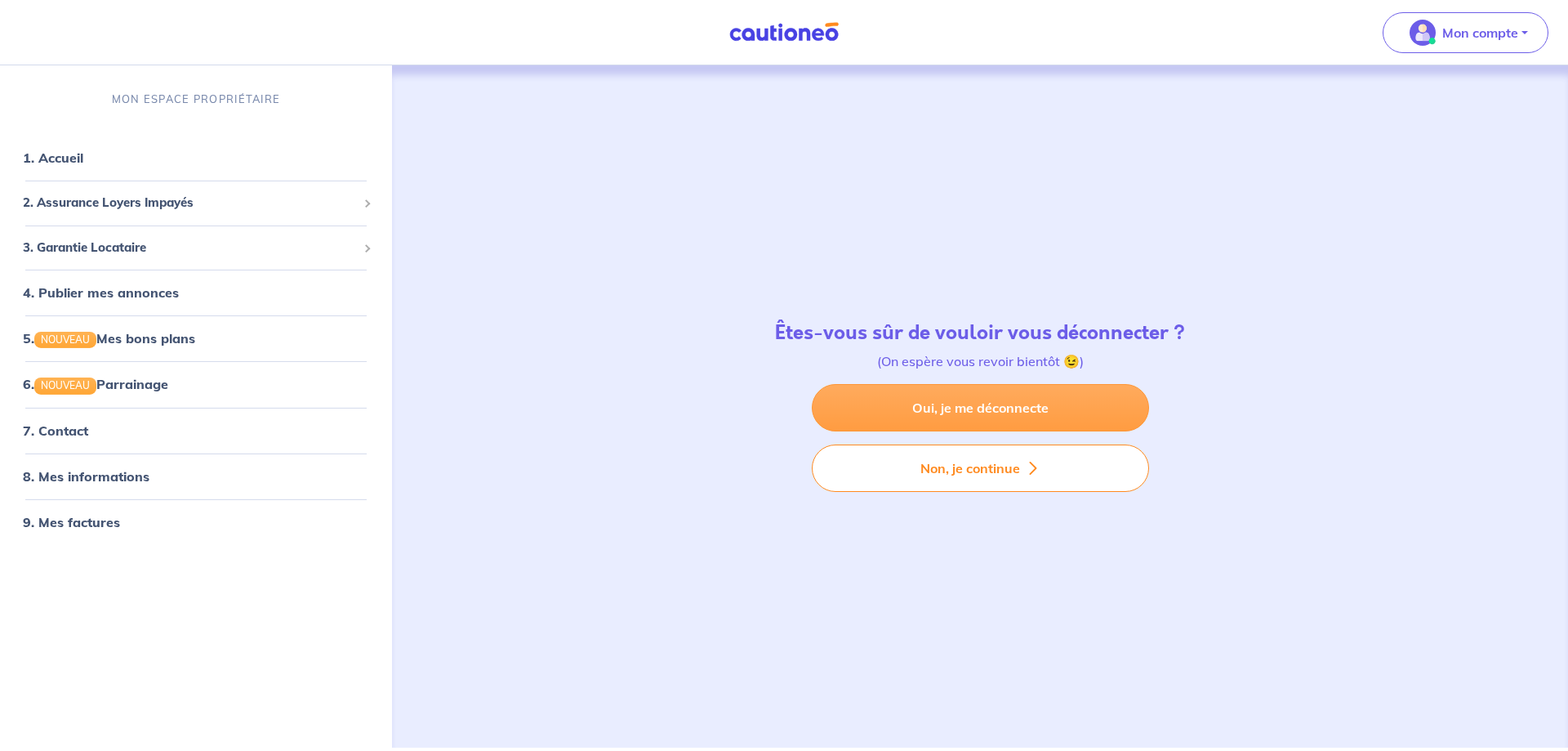
click at [1031, 409] on link "Oui, je me déconnecte" at bounding box center [980, 407] width 337 height 47
